Goal: Navigation & Orientation: Find specific page/section

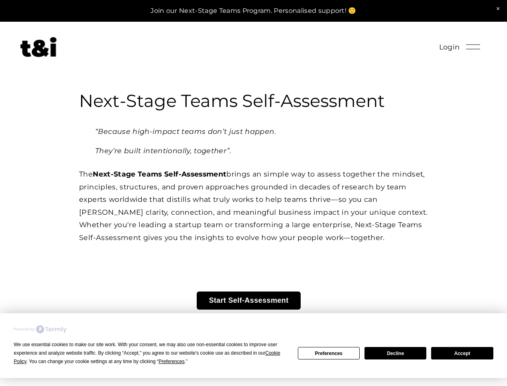
click at [147, 357] on div "We use essential cookies to make our site work. With your consent, we may also …" at bounding box center [151, 352] width 274 height 25
click at [172, 361] on span "Preferences" at bounding box center [172, 361] width 26 height 6
click at [329, 353] on div "Next-Stage Teams Self-Assessment “Because high-impact teams don’t just happen. …" at bounding box center [253, 232] width 507 height 284
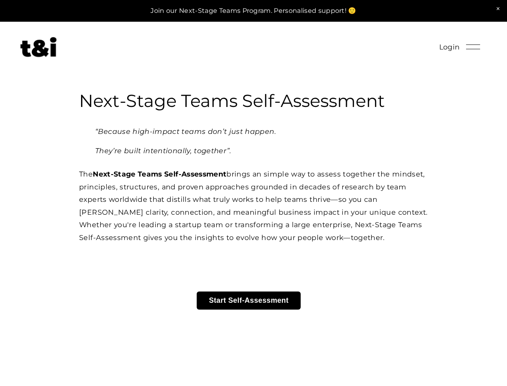
click at [396, 353] on div "Next-Stage Teams Self-Assessment “Because high-impact teams don’t just happen. …" at bounding box center [253, 232] width 507 height 284
click at [462, 353] on div "Next-Stage Teams Self-Assessment “Because high-impact teams don’t just happen. …" at bounding box center [253, 232] width 507 height 284
click at [449, 47] on span "Login" at bounding box center [449, 47] width 21 height 13
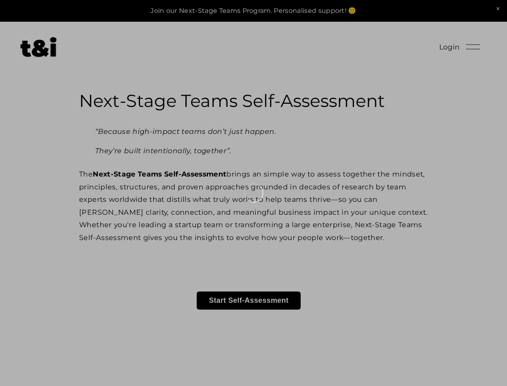
click at [473, 47] on div at bounding box center [253, 193] width 507 height 386
click at [249, 301] on div at bounding box center [253, 193] width 507 height 386
